Goal: Navigation & Orientation: Find specific page/section

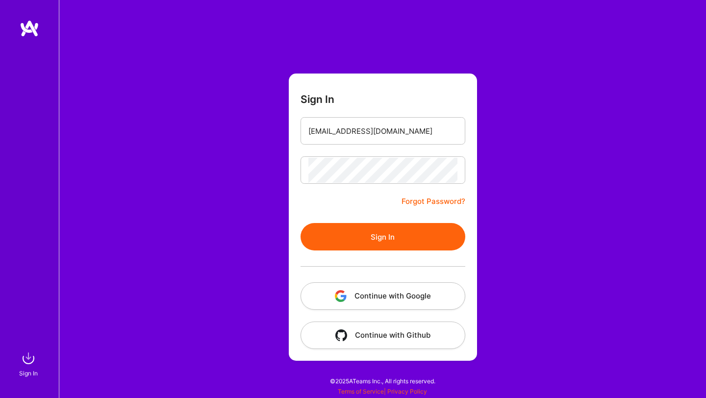
click at [301, 223] on button "Sign In" at bounding box center [383, 236] width 165 height 27
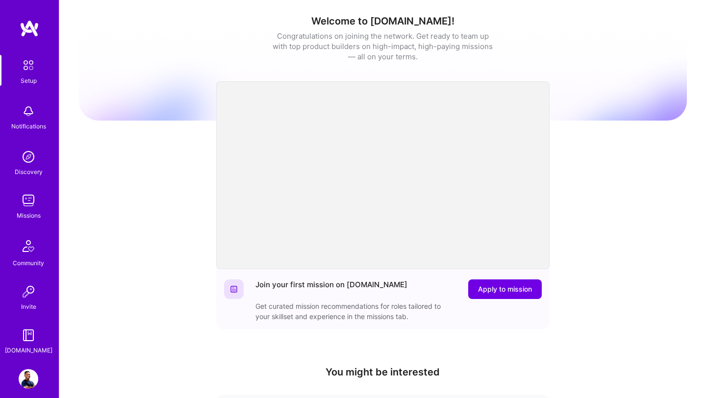
click at [29, 208] on img at bounding box center [29, 201] width 20 height 20
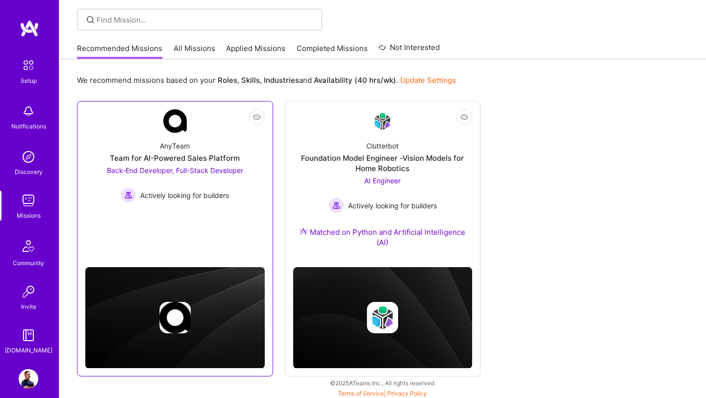
scroll to position [66, 0]
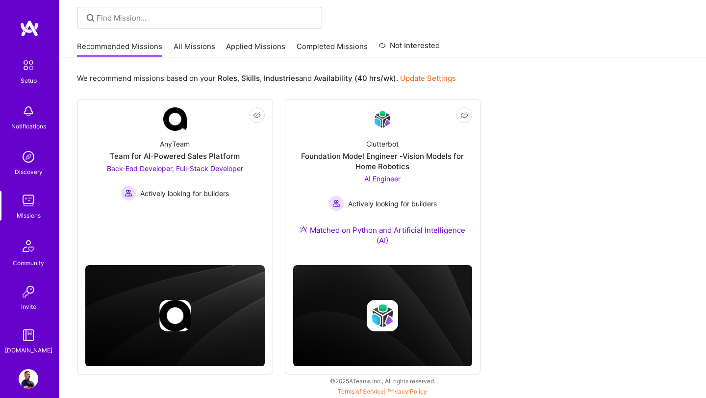
click at [197, 50] on link "All Missions" at bounding box center [195, 49] width 42 height 16
